Goal: Information Seeking & Learning: Learn about a topic

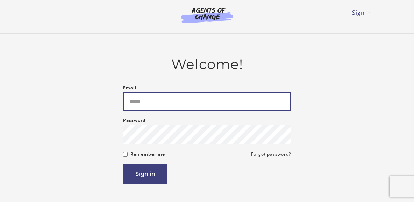
click at [144, 103] on input "Email" at bounding box center [207, 101] width 168 height 19
type input "**********"
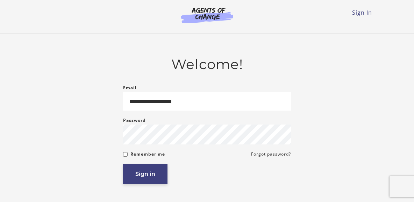
click at [146, 176] on button "Sign in" at bounding box center [145, 174] width 44 height 20
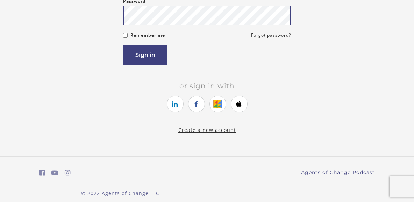
scroll to position [133, 0]
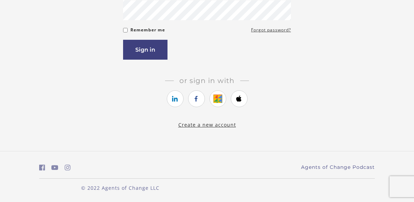
click at [218, 125] on link "Create a new account" at bounding box center [207, 125] width 58 height 7
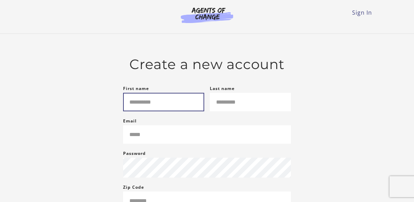
click at [135, 103] on input "First name" at bounding box center [163, 102] width 81 height 19
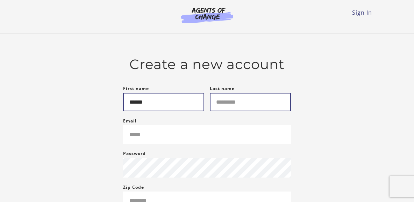
type input "******"
click at [224, 106] on input "Last name" at bounding box center [250, 102] width 81 height 19
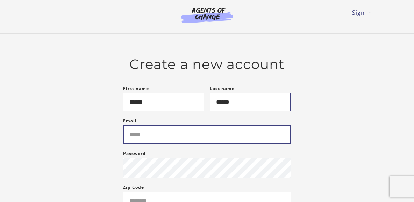
type input "******"
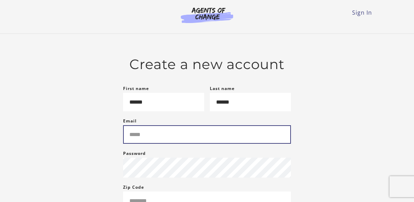
click at [144, 141] on input "Email" at bounding box center [207, 134] width 168 height 19
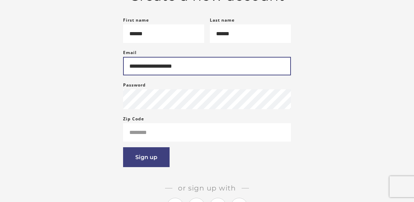
scroll to position [69, 0]
type input "**********"
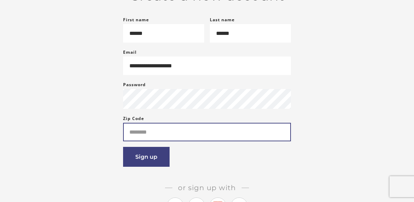
click at [140, 138] on input "Zip Code" at bounding box center [207, 132] width 168 height 19
type input "*****"
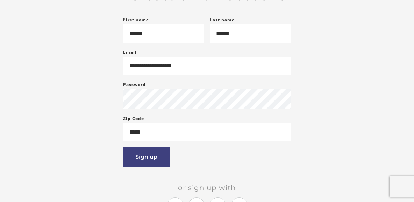
click at [287, 172] on article "**********" at bounding box center [207, 107] width 168 height 240
click at [147, 164] on button "Sign up" at bounding box center [146, 157] width 46 height 20
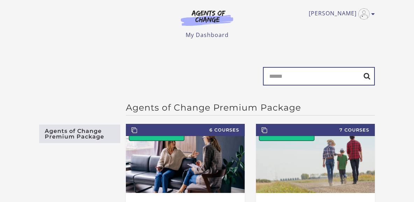
click at [290, 81] on input "Search" at bounding box center [319, 76] width 112 height 19
type input "*********"
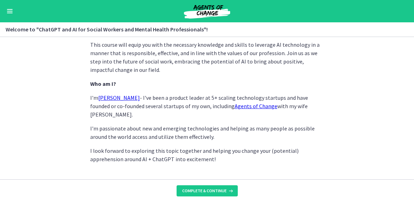
scroll to position [391, 0]
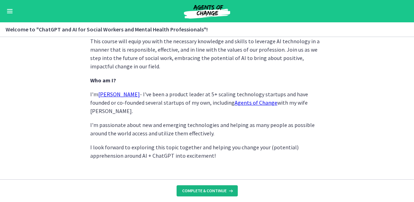
click at [210, 191] on span "Complete & continue" at bounding box center [204, 191] width 44 height 6
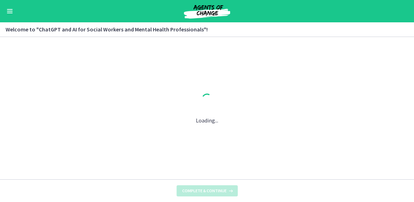
scroll to position [0, 0]
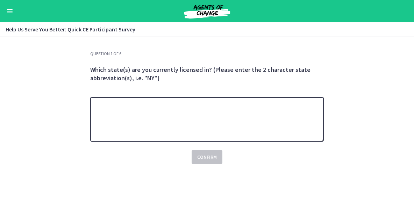
click at [137, 110] on textarea at bounding box center [206, 119] width 233 height 45
type textarea "**"
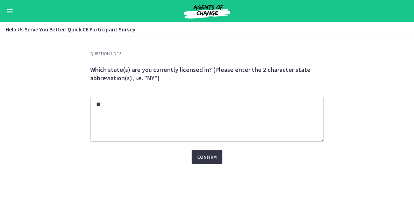
click at [211, 155] on span "Confirm" at bounding box center [207, 157] width 20 height 8
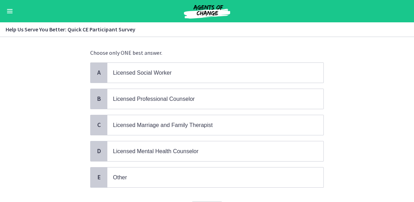
scroll to position [39, 0]
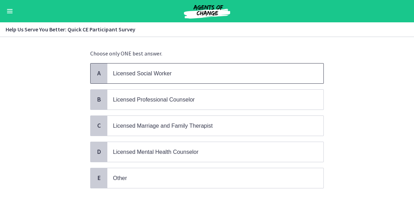
click at [138, 74] on span "Licensed Social Worker" at bounding box center [142, 74] width 59 height 6
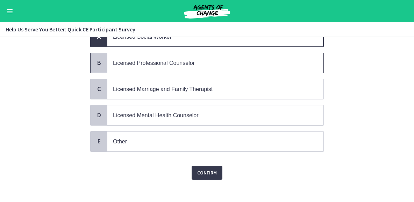
scroll to position [80, 0]
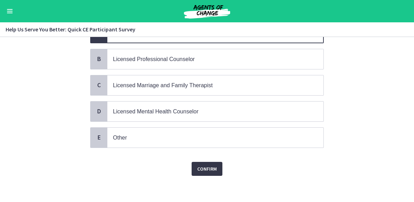
click at [205, 168] on span "Confirm" at bounding box center [207, 169] width 20 height 8
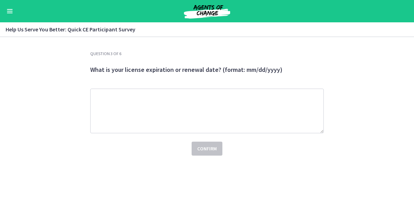
scroll to position [0, 0]
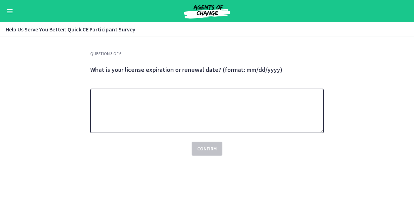
click at [116, 101] on textarea at bounding box center [206, 111] width 233 height 45
type textarea "**********"
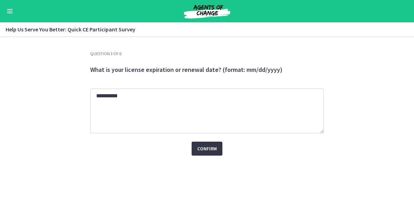
click at [204, 148] on span "Confirm" at bounding box center [207, 149] width 20 height 8
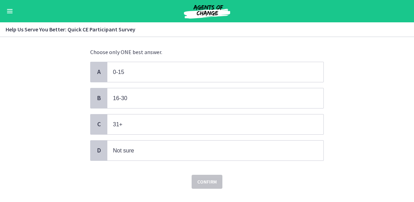
scroll to position [45, 0]
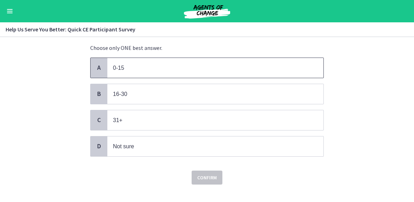
click at [149, 66] on p "0-15" at bounding box center [208, 68] width 191 height 9
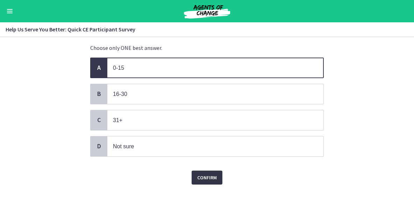
click at [211, 174] on span "Confirm" at bounding box center [207, 178] width 20 height 8
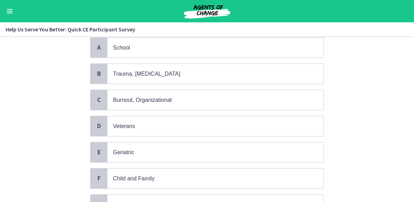
scroll to position [65, 0]
click at [184, 77] on p "Trauma, [MEDICAL_DATA]" at bounding box center [208, 74] width 191 height 9
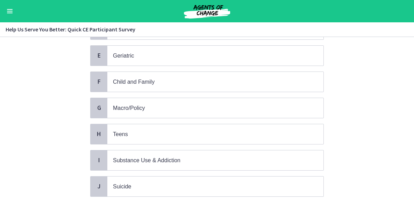
scroll to position [164, 0]
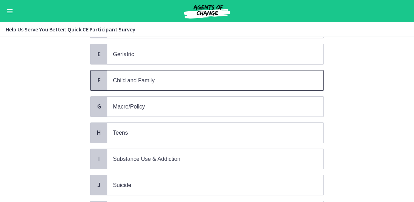
click at [184, 78] on p "Child and Family" at bounding box center [208, 80] width 191 height 9
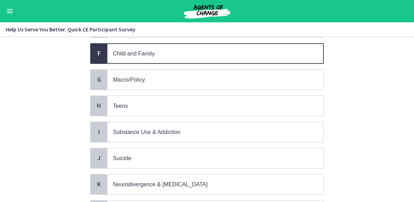
scroll to position [192, 0]
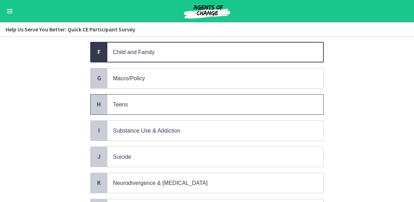
click at [181, 101] on p "Teens" at bounding box center [208, 104] width 191 height 9
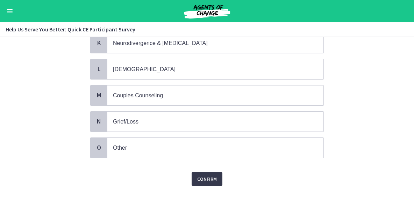
scroll to position [339, 0]
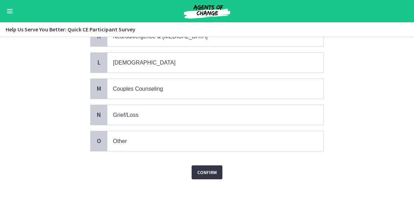
click at [207, 168] on span "Confirm" at bounding box center [207, 172] width 20 height 8
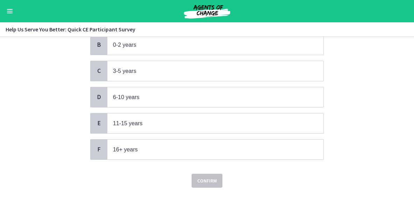
scroll to position [95, 0]
click at [177, 121] on p "11-15 years" at bounding box center [208, 123] width 191 height 9
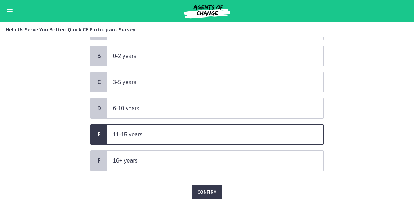
scroll to position [106, 0]
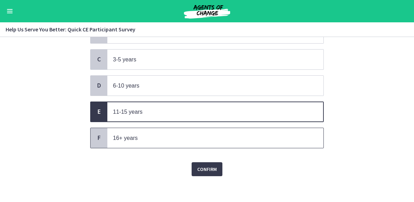
click at [162, 134] on p "16+ years" at bounding box center [208, 138] width 191 height 9
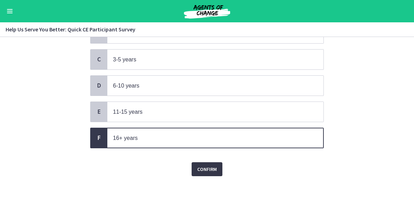
click at [210, 168] on span "Confirm" at bounding box center [207, 169] width 20 height 8
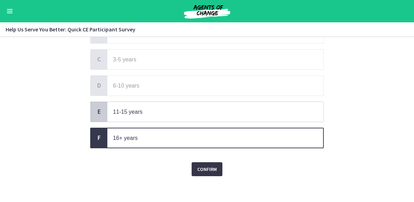
scroll to position [0, 0]
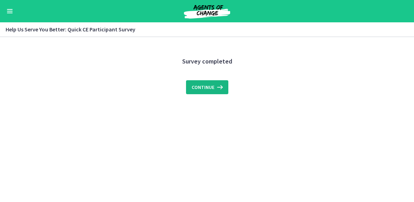
click at [203, 85] on span "Continue" at bounding box center [202, 87] width 23 height 8
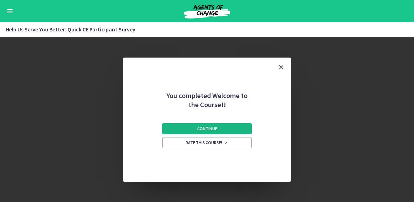
click at [210, 126] on span "Continue" at bounding box center [207, 129] width 20 height 6
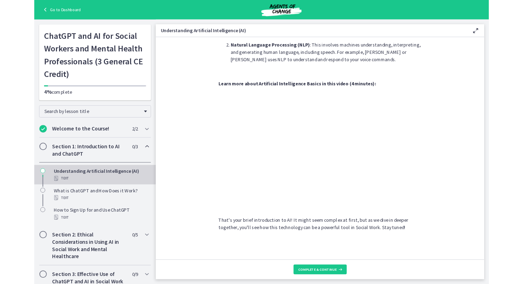
scroll to position [278, 0]
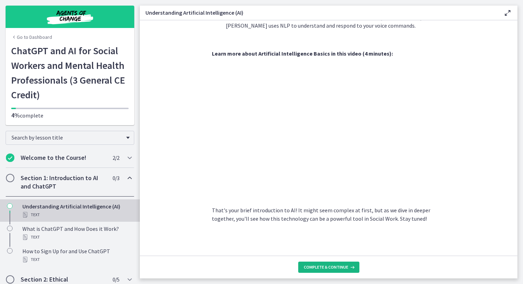
click at [324, 202] on span "Complete & continue" at bounding box center [326, 267] width 44 height 6
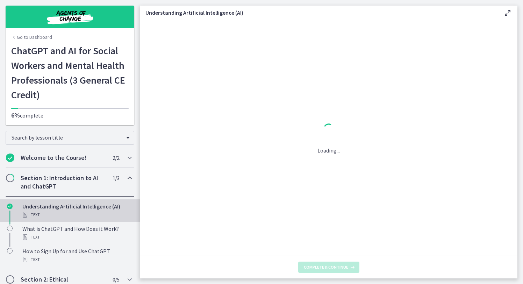
scroll to position [0, 0]
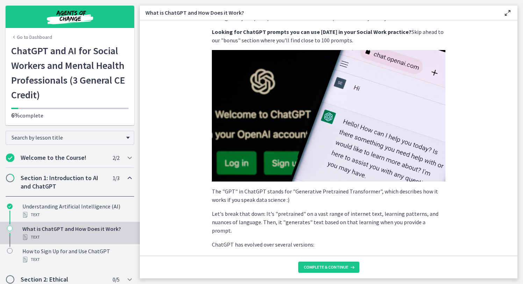
scroll to position [51, 0]
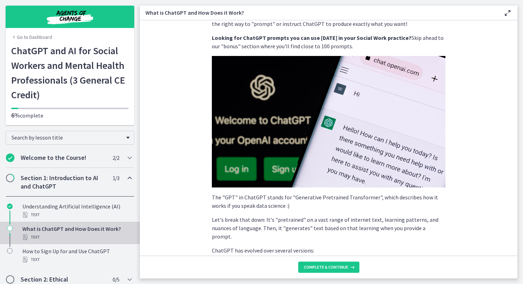
click at [324, 123] on img at bounding box center [328, 121] width 233 height 131
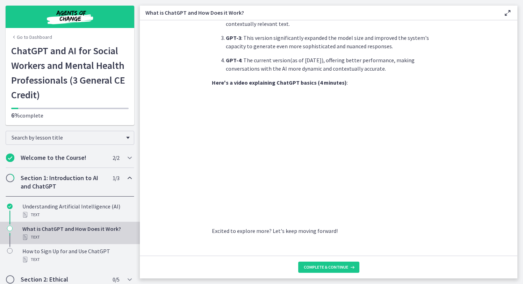
scroll to position [318, 0]
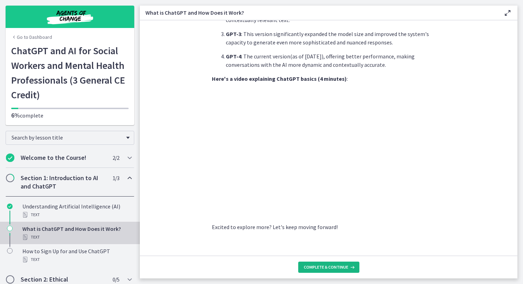
click at [321, 202] on span "Complete & continue" at bounding box center [326, 267] width 44 height 6
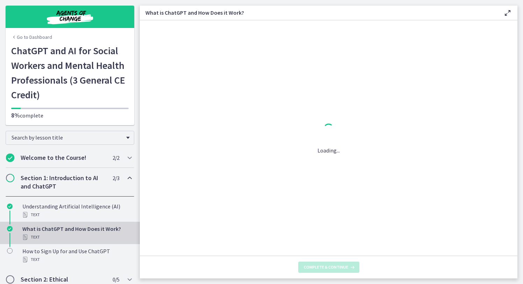
scroll to position [0, 0]
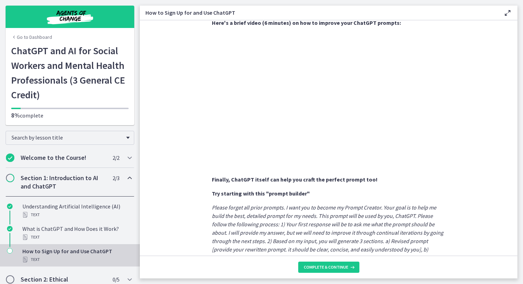
scroll to position [282, 0]
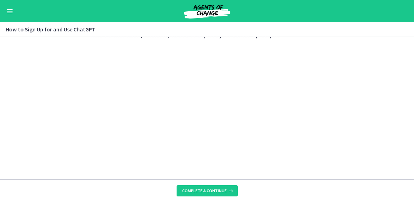
click at [49, 29] on h3 "How to Sign Up for and Use ChatGPT" at bounding box center [203, 29] width 394 height 8
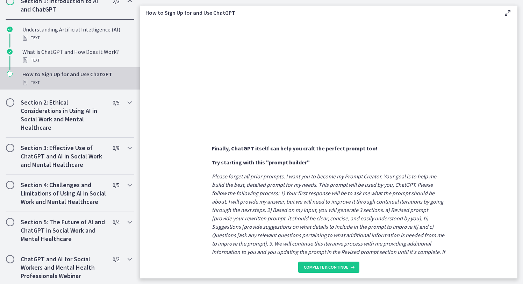
scroll to position [350, 0]
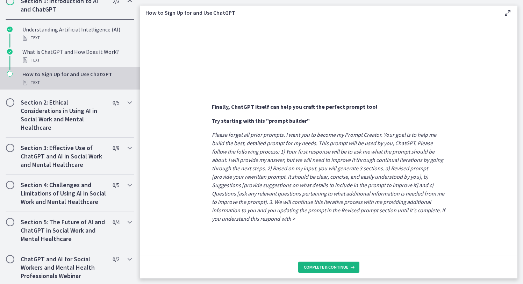
click at [325, 202] on span "Complete & continue" at bounding box center [326, 267] width 44 height 6
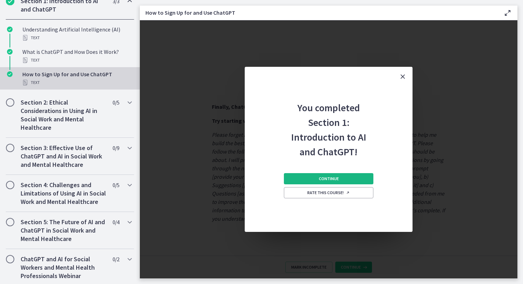
click at [327, 177] on span "Continue" at bounding box center [329, 179] width 20 height 6
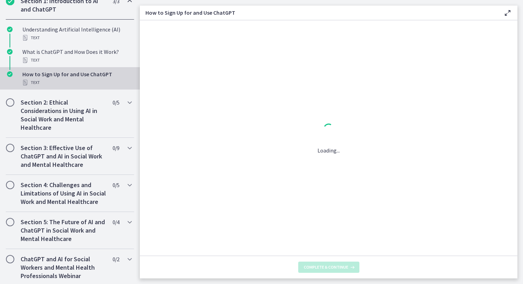
scroll to position [0, 0]
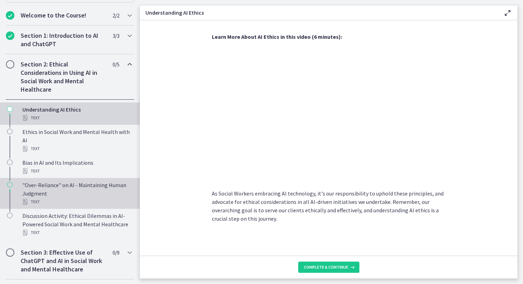
scroll to position [131, 0]
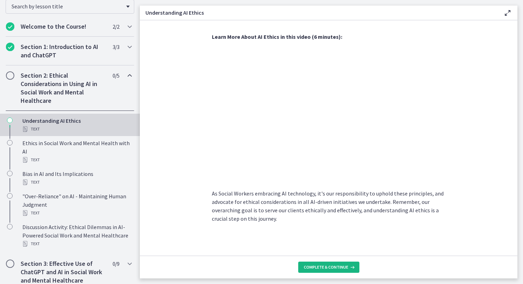
click at [327, 202] on span "Complete & continue" at bounding box center [326, 267] width 44 height 6
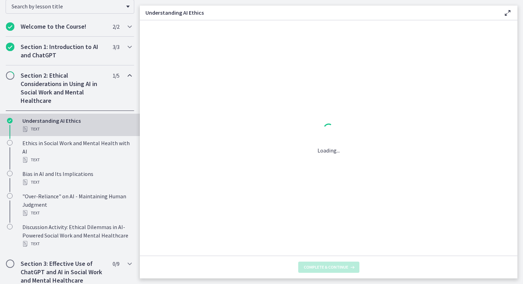
scroll to position [0, 0]
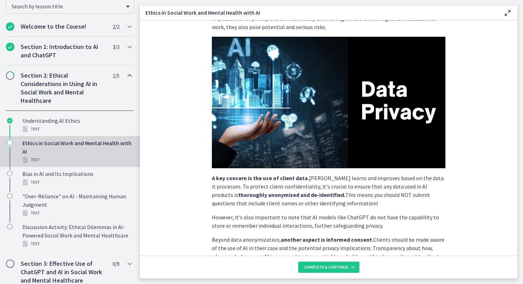
scroll to position [43, 0]
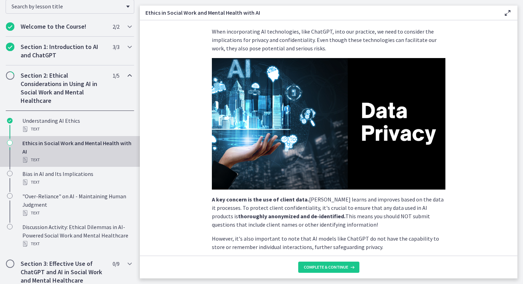
click at [328, 139] on img at bounding box center [328, 123] width 233 height 131
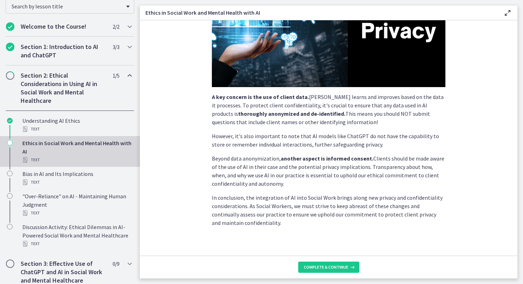
scroll to position [151, 0]
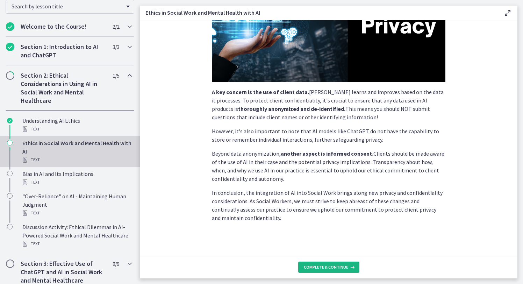
click at [327, 202] on span "Complete & continue" at bounding box center [326, 267] width 44 height 6
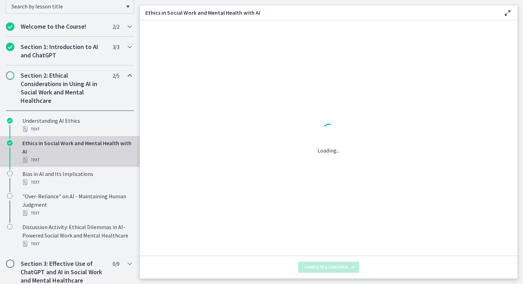
scroll to position [0, 0]
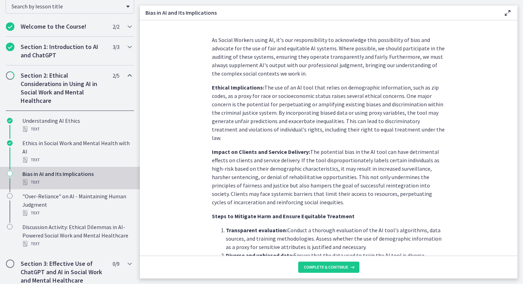
scroll to position [409, 0]
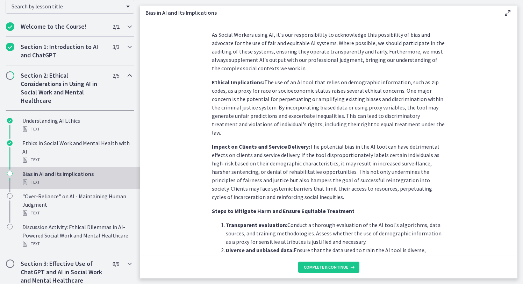
click at [413, 12] on icon at bounding box center [507, 13] width 8 height 8
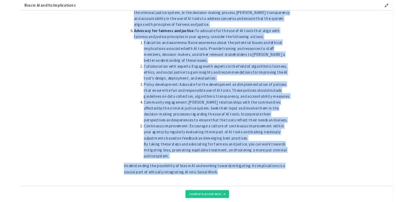
scroll to position [745, 0]
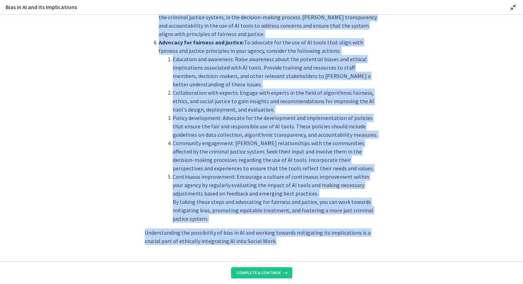
drag, startPoint x: 145, startPoint y: 71, endPoint x: 366, endPoint y: 255, distance: 287.3
copy div "As Social Workers using AI, it's our responsibility to acknowledge this possibi…"
click at [413, 7] on icon at bounding box center [513, 7] width 8 height 8
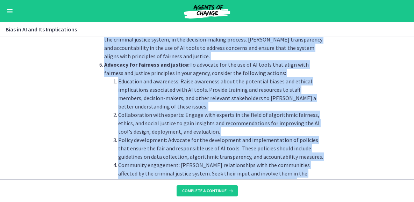
scroll to position [129, 0]
click at [354, 127] on section "AI systems like ChatGPT learn from vast amounts of data. If this data contains …" at bounding box center [207, 108] width 414 height 143
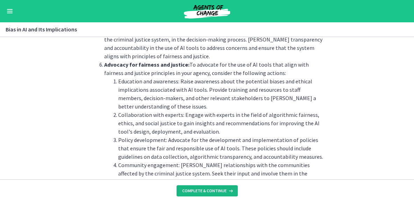
click at [205, 190] on span "Complete & continue" at bounding box center [204, 191] width 44 height 6
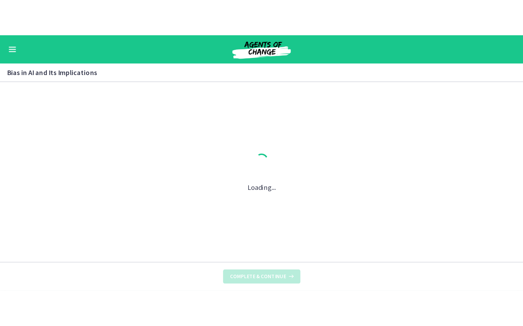
scroll to position [0, 0]
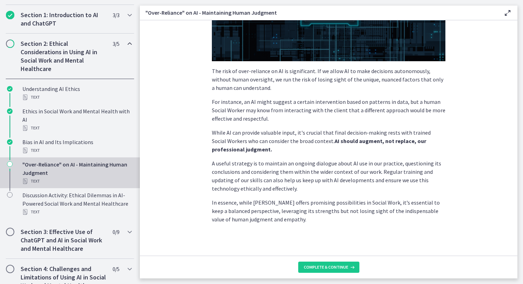
scroll to position [147, 0]
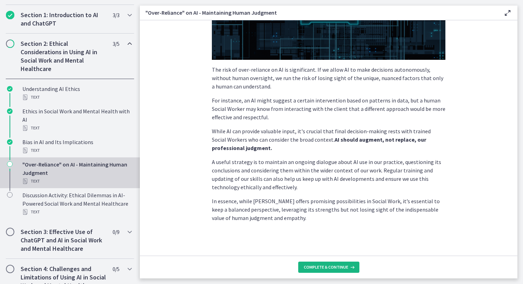
click at [328, 202] on span "Complete & continue" at bounding box center [326, 267] width 44 height 6
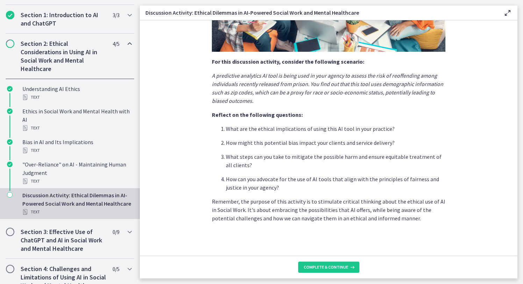
scroll to position [151, 0]
click at [329, 202] on span "Complete & continue" at bounding box center [326, 267] width 44 height 6
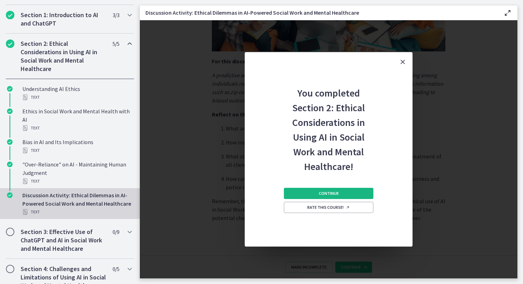
click at [332, 191] on span "Continue" at bounding box center [329, 193] width 20 height 6
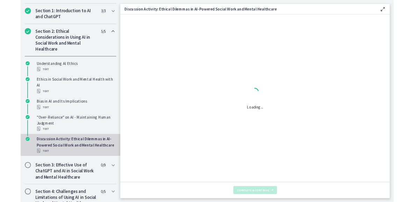
scroll to position [0, 0]
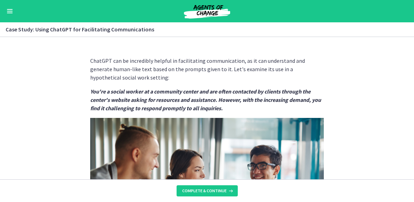
scroll to position [161, 0]
